Goal: Complete application form: Complete application form

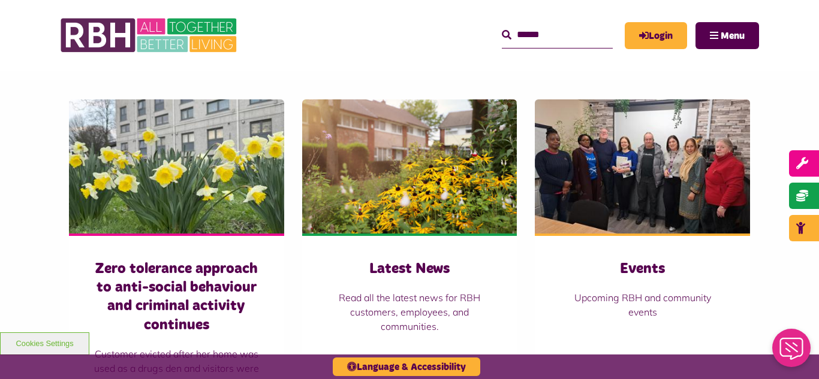
scroll to position [839, 0]
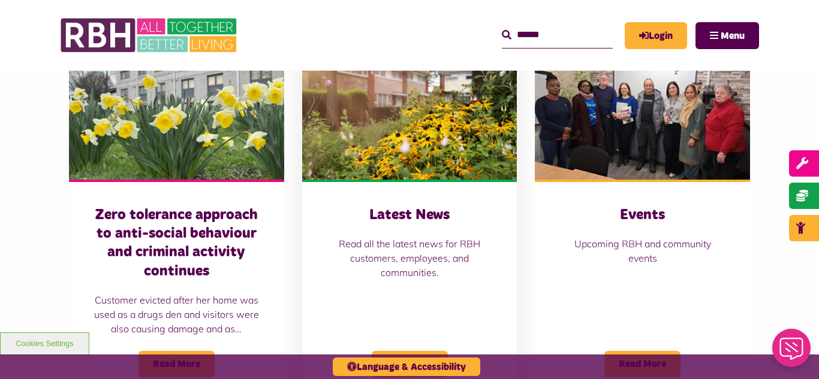
click at [418, 116] on img at bounding box center [409, 113] width 215 height 134
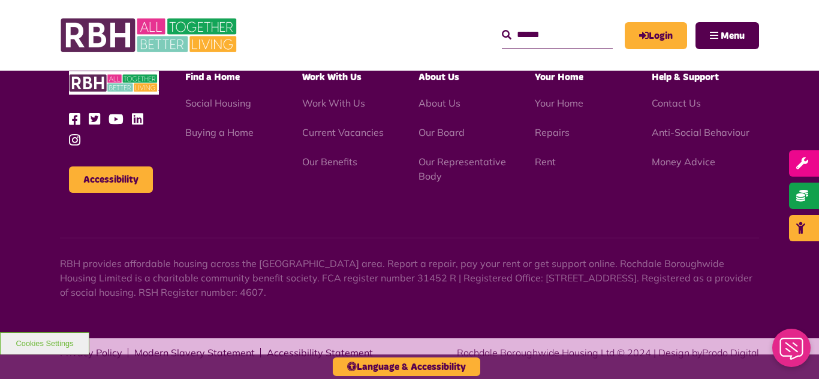
scroll to position [1304, 0]
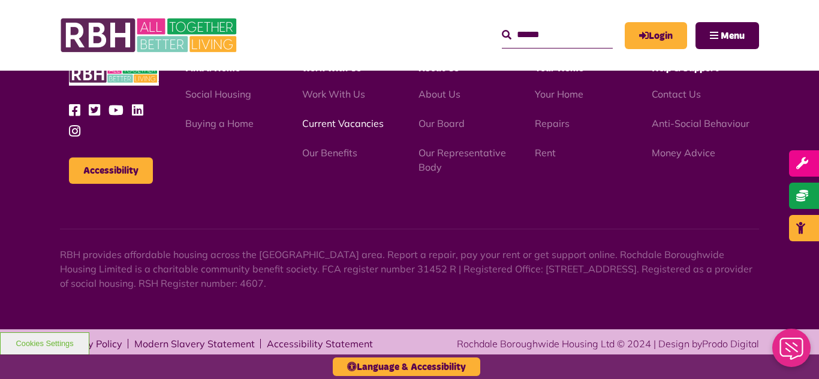
click at [334, 123] on link "Current Vacancies" at bounding box center [342, 123] width 81 height 12
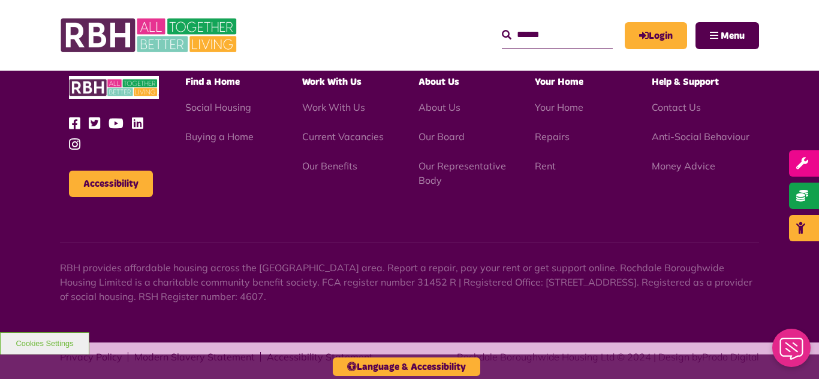
scroll to position [1984, 0]
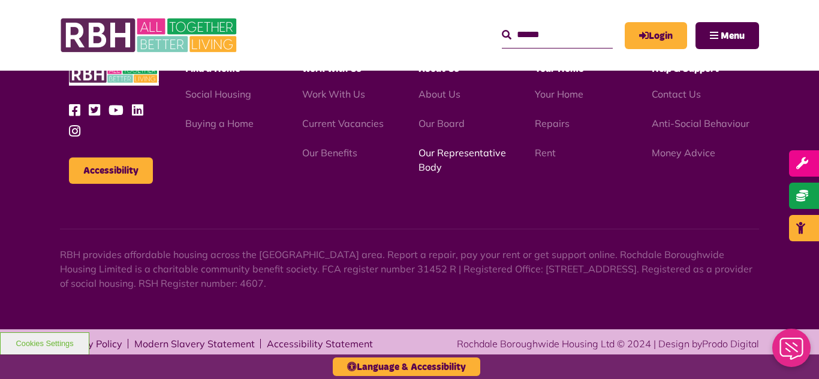
click at [460, 153] on link "Our Representative Body" at bounding box center [461, 160] width 87 height 26
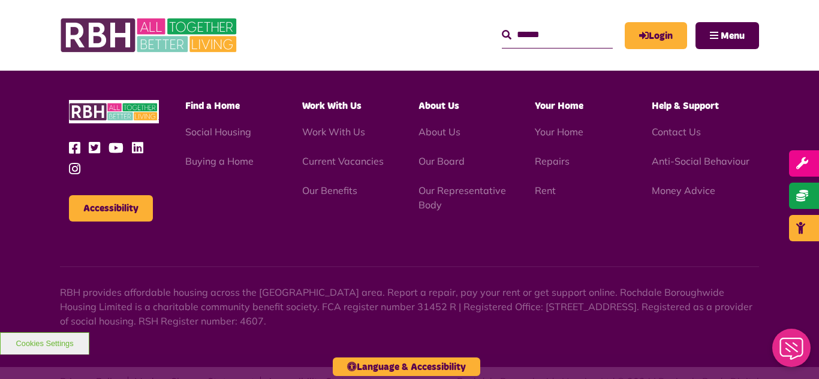
scroll to position [3479, 0]
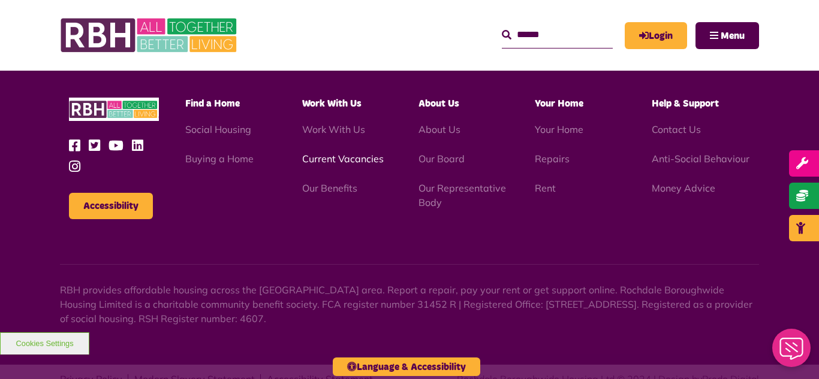
click at [327, 153] on link "Current Vacancies" at bounding box center [342, 159] width 81 height 12
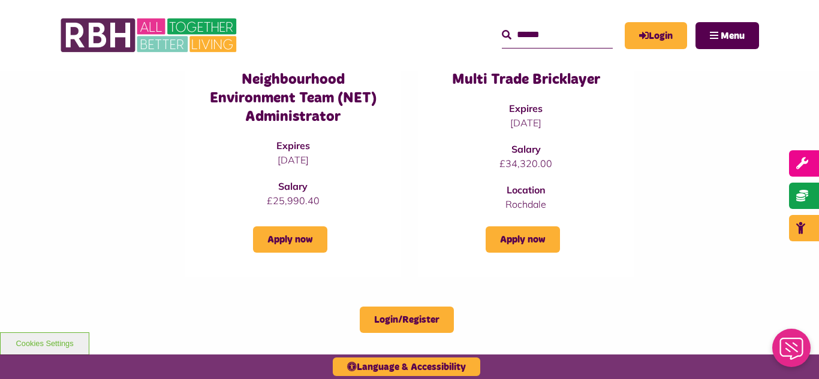
scroll to position [1079, 0]
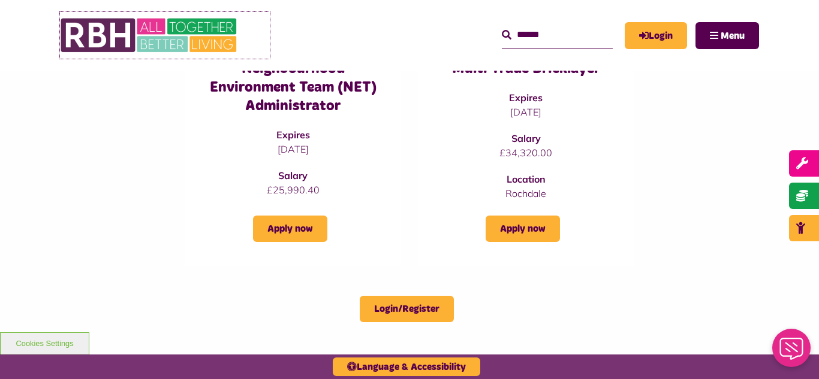
click at [149, 30] on img at bounding box center [150, 35] width 180 height 47
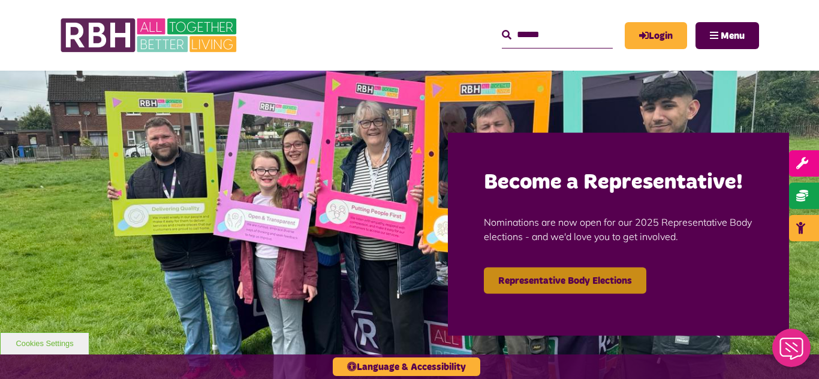
click at [515, 285] on link "Representative Body Elections" at bounding box center [565, 280] width 162 height 26
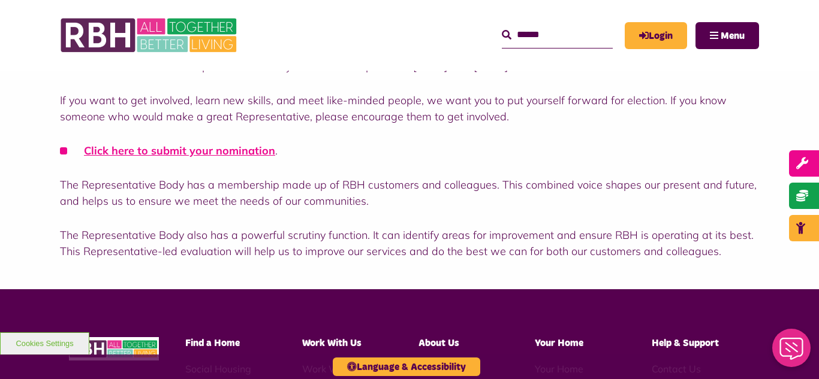
scroll to position [383, 0]
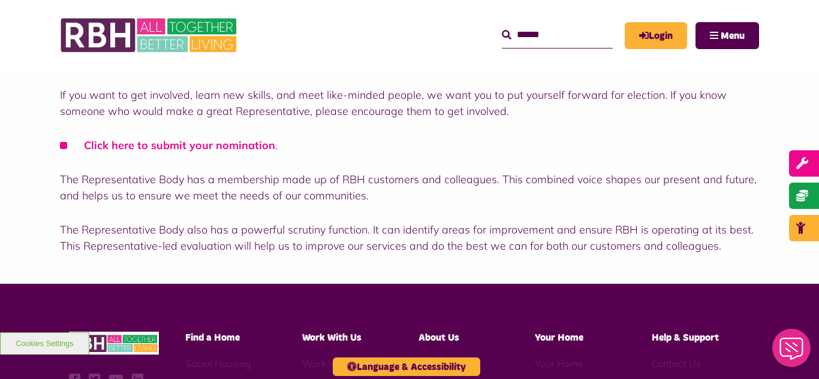
click at [201, 147] on link "Click here to submit your nomination" at bounding box center [179, 145] width 191 height 14
